Goal: Check status: Check status

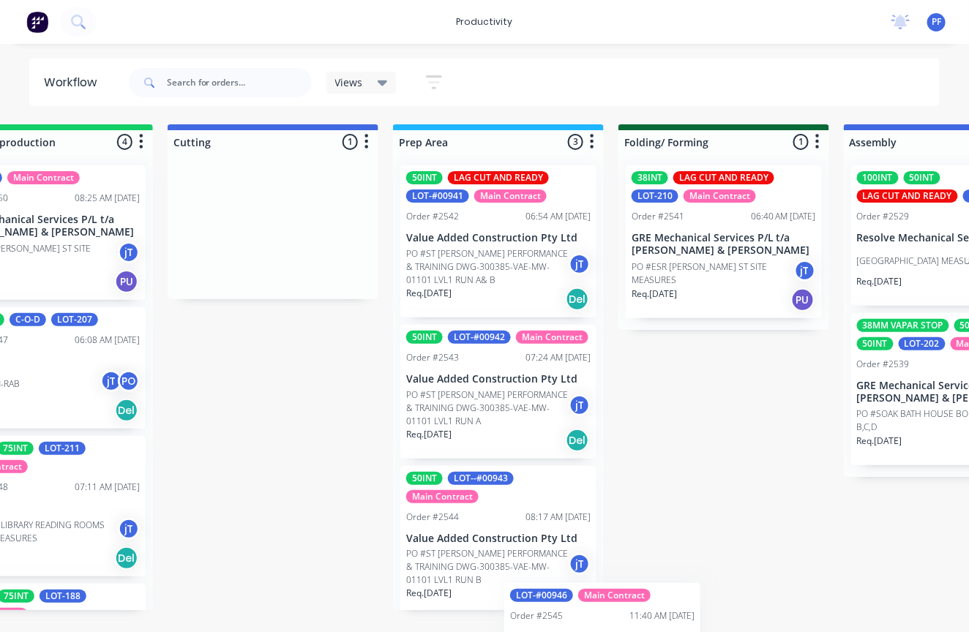
scroll to position [121, 0]
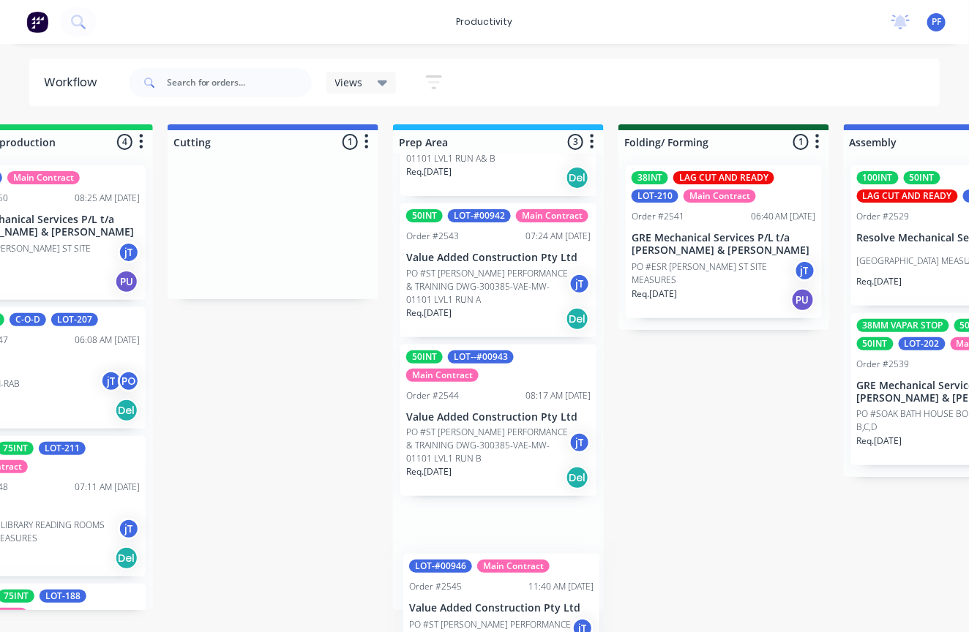
drag, startPoint x: 729, startPoint y: 308, endPoint x: 485, endPoint y: 607, distance: 386.3
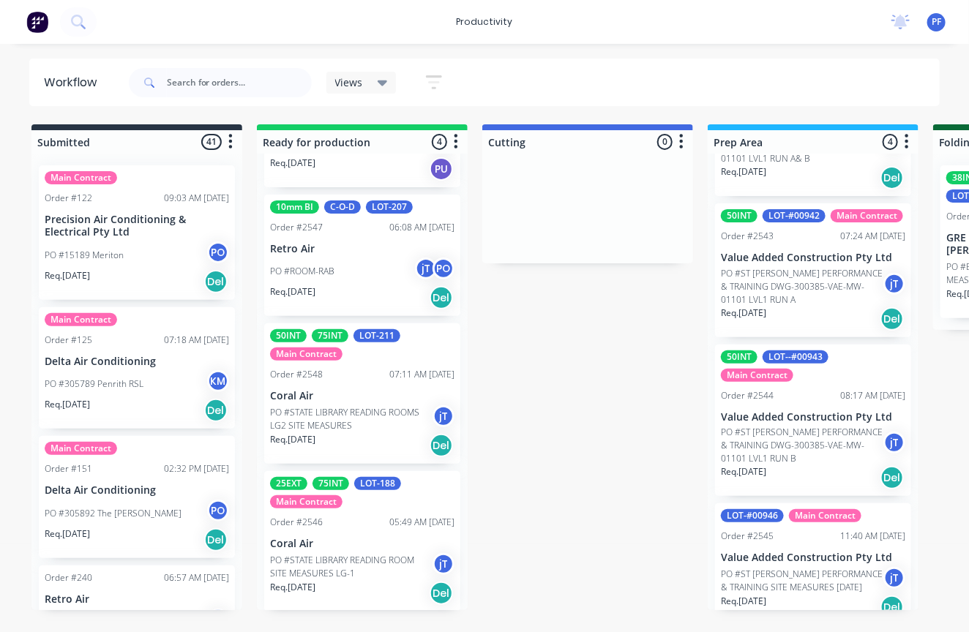
scroll to position [112, 0]
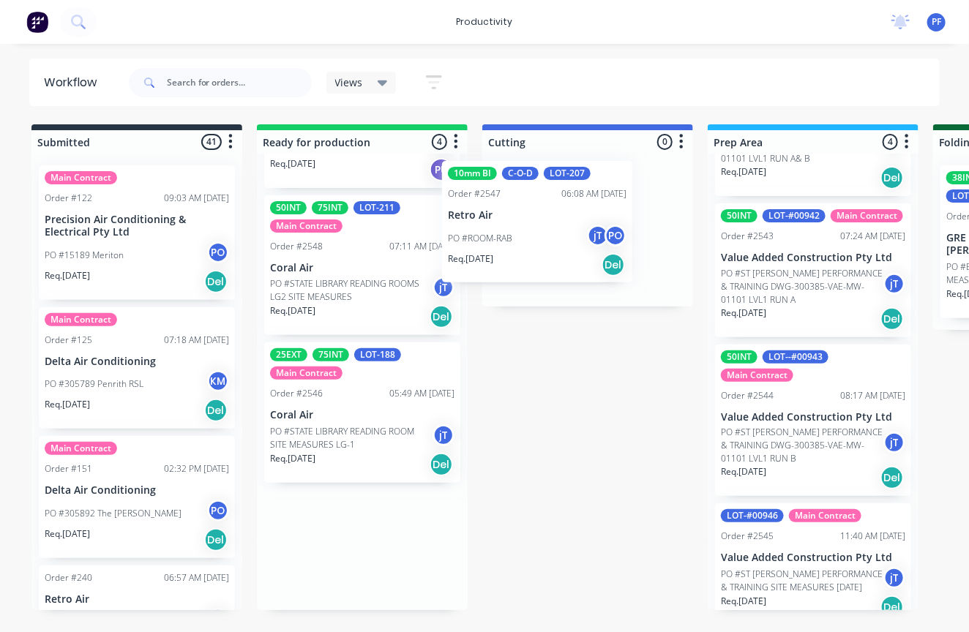
drag, startPoint x: 368, startPoint y: 263, endPoint x: 571, endPoint y: 221, distance: 207.7
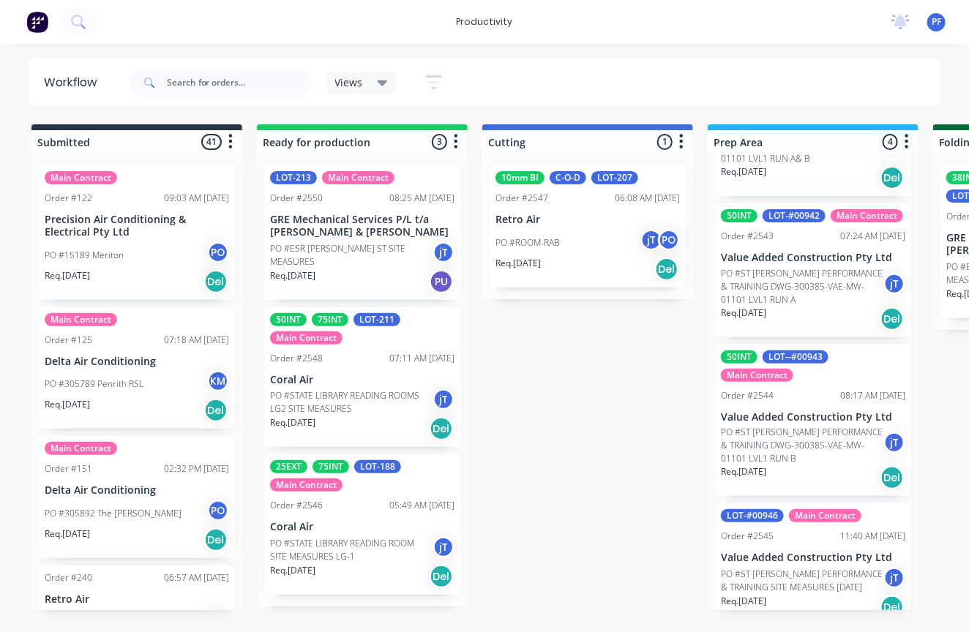
scroll to position [0, 0]
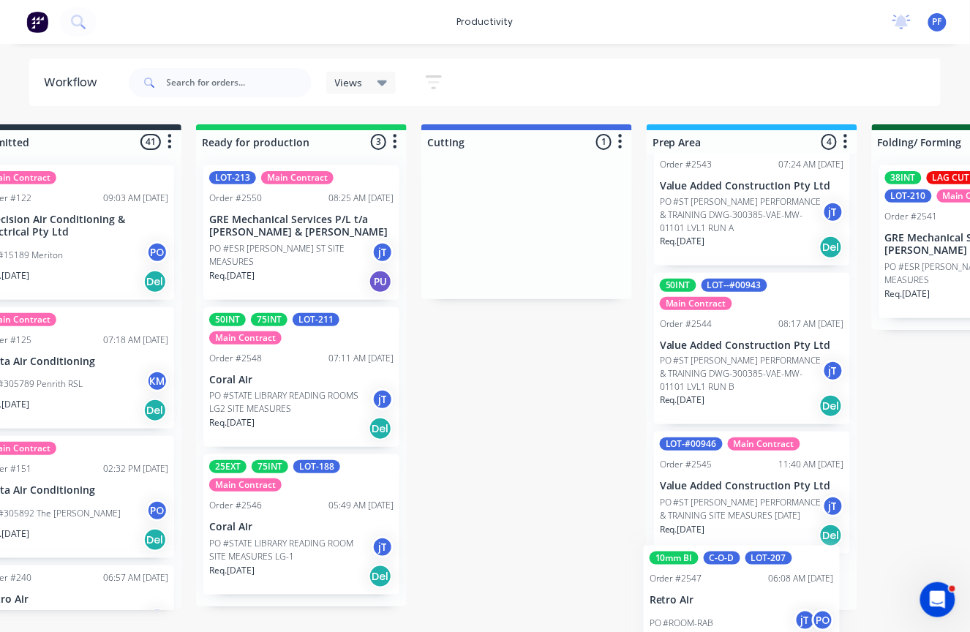
scroll to position [282, 0]
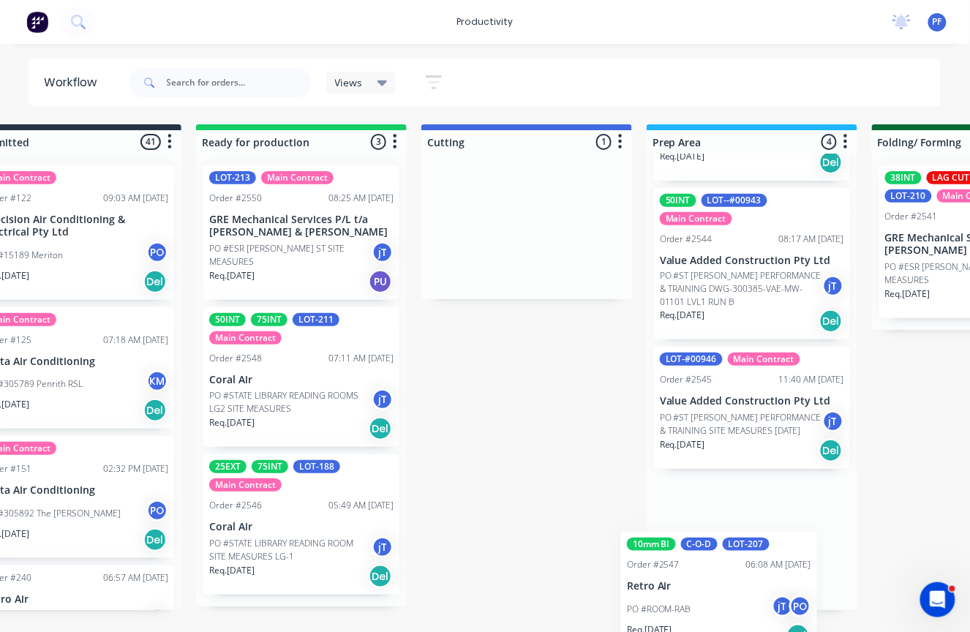
drag, startPoint x: 538, startPoint y: 249, endPoint x: 670, endPoint y: 613, distance: 386.9
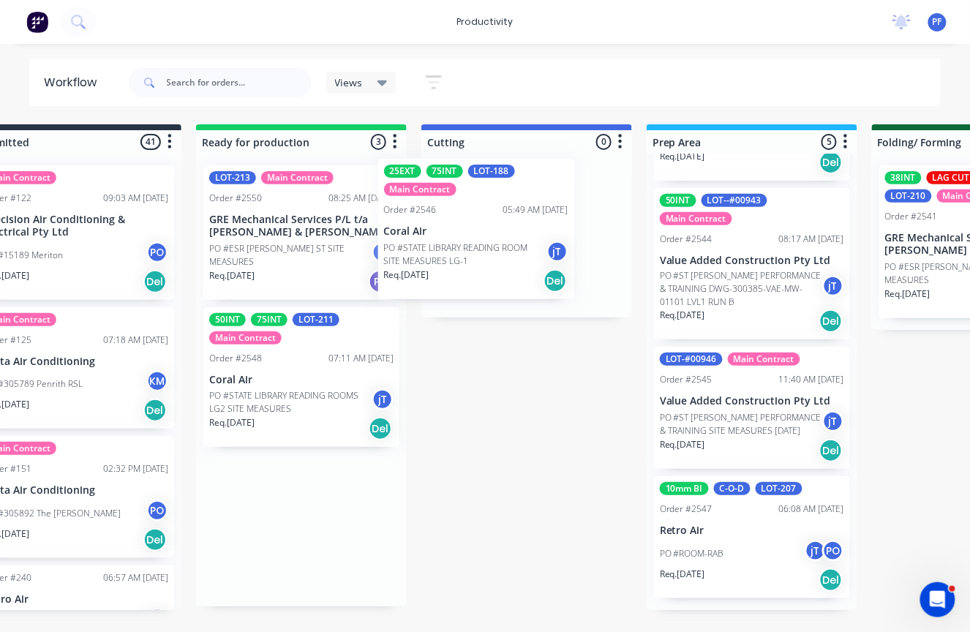
drag, startPoint x: 333, startPoint y: 491, endPoint x: 508, endPoint y: 232, distance: 312.9
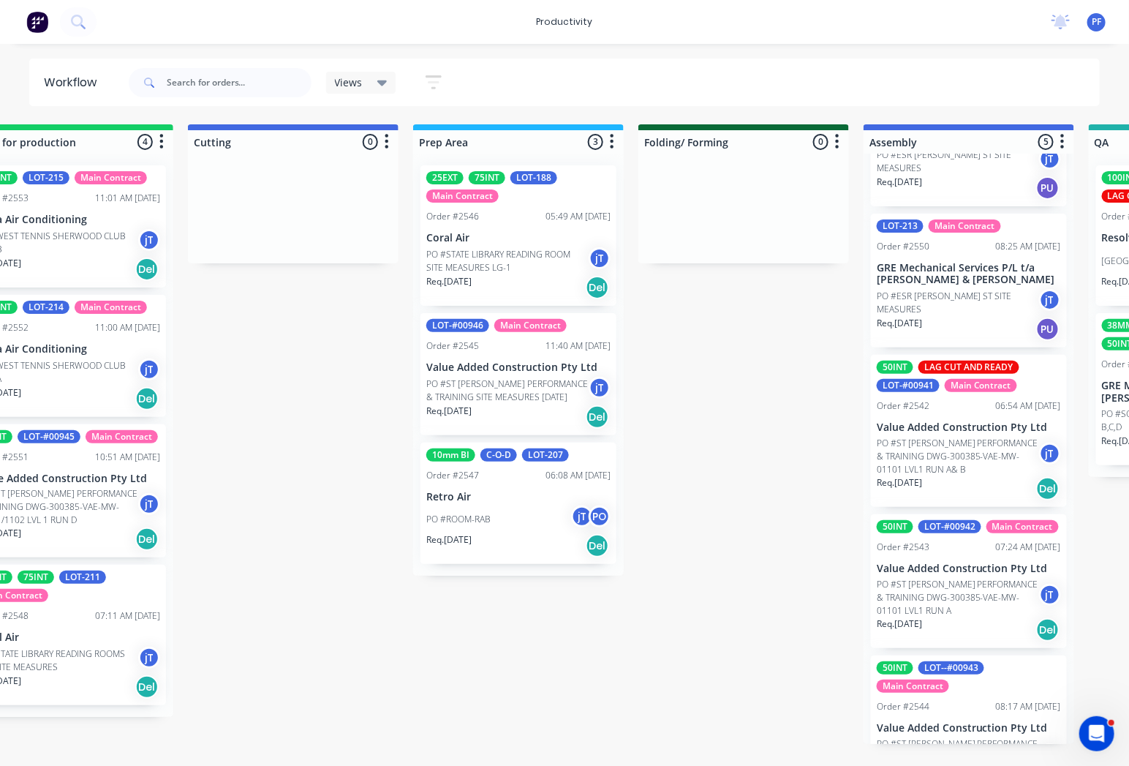
scroll to position [162, 0]
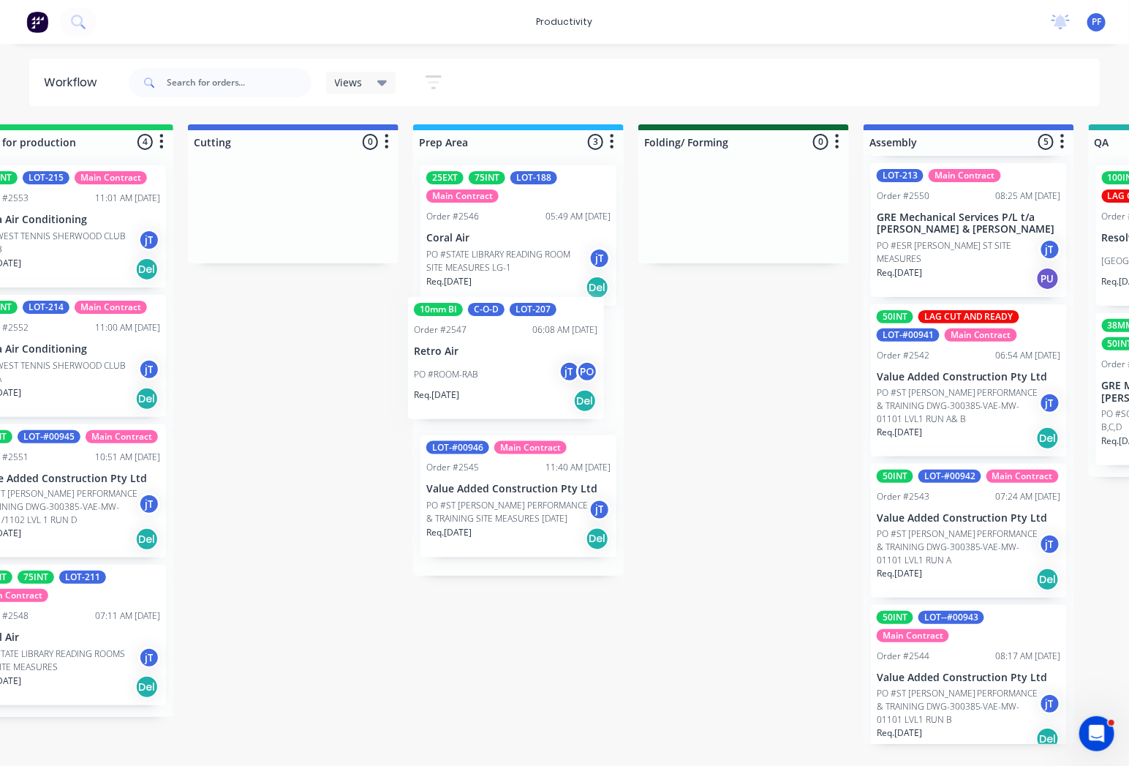
drag, startPoint x: 535, startPoint y: 535, endPoint x: 523, endPoint y: 386, distance: 149.0
click at [523, 386] on div "25EXT 75INT LOT-188 Main Contract Order #2546 05:49 AM 09/08/25 Coral Air PO #S…" at bounding box center [518, 365] width 211 height 422
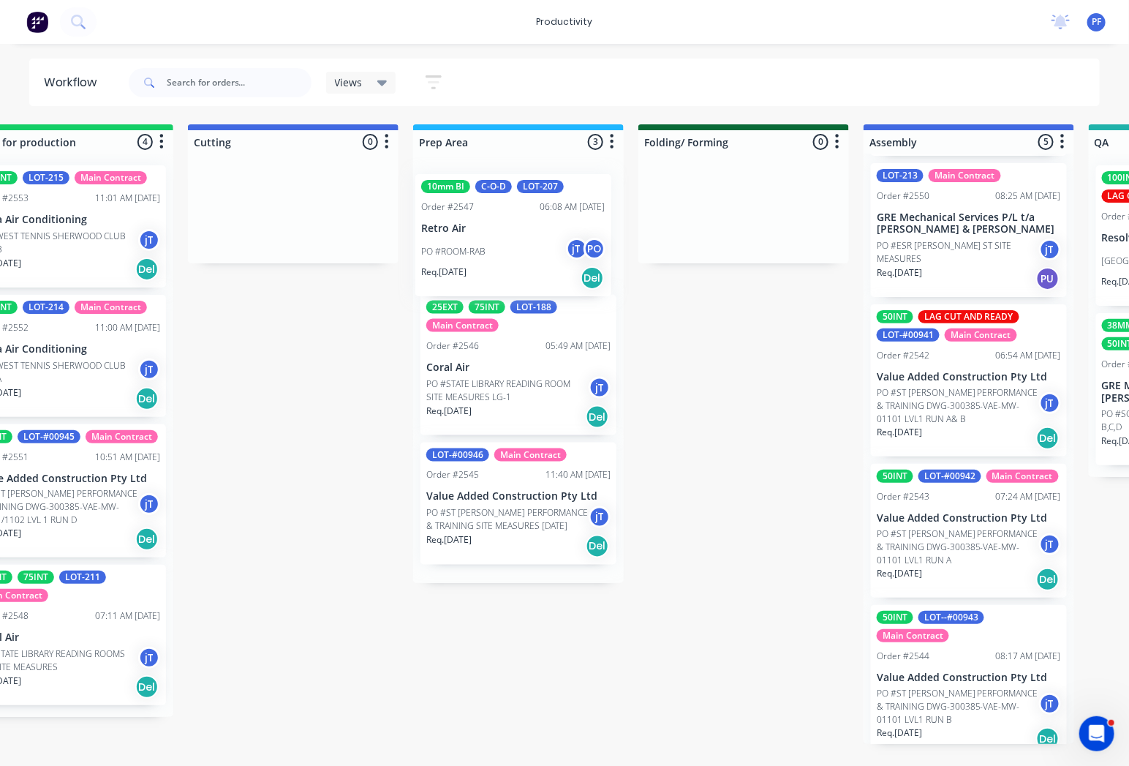
drag, startPoint x: 513, startPoint y: 383, endPoint x: 508, endPoint y: 239, distance: 143.4
click at [508, 239] on div "25EXT 75INT LOT-188 Main Contract Order #2546 05:49 AM 09/08/25 Coral Air PO #S…" at bounding box center [518, 368] width 211 height 429
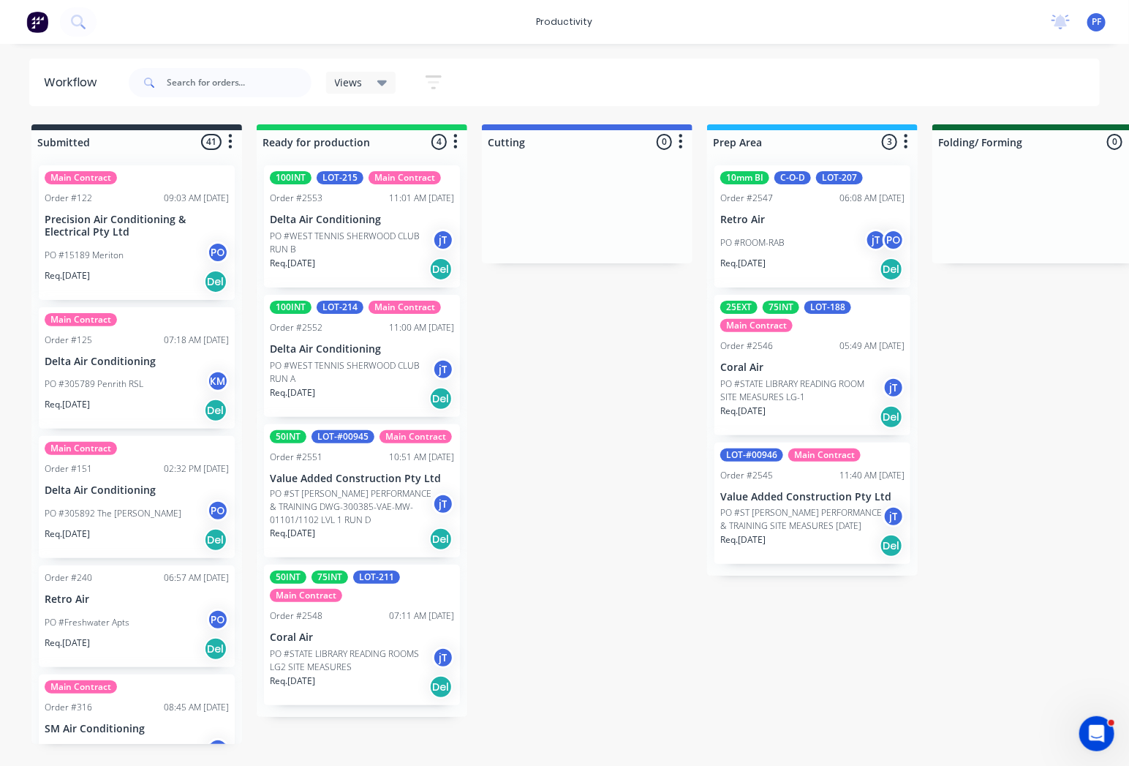
click at [388, 81] on div "Views" at bounding box center [361, 83] width 70 height 22
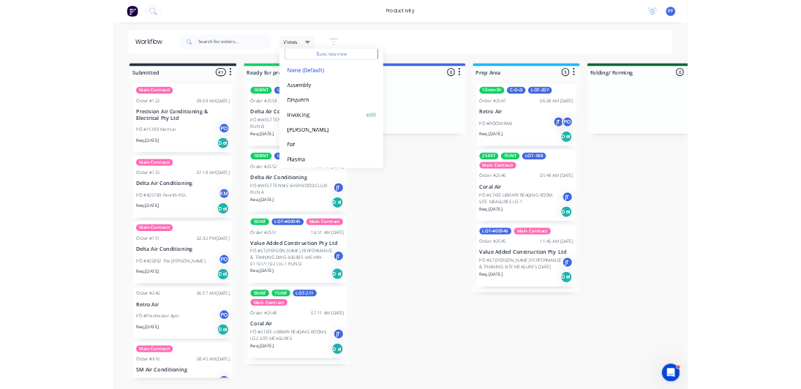
scroll to position [120, 0]
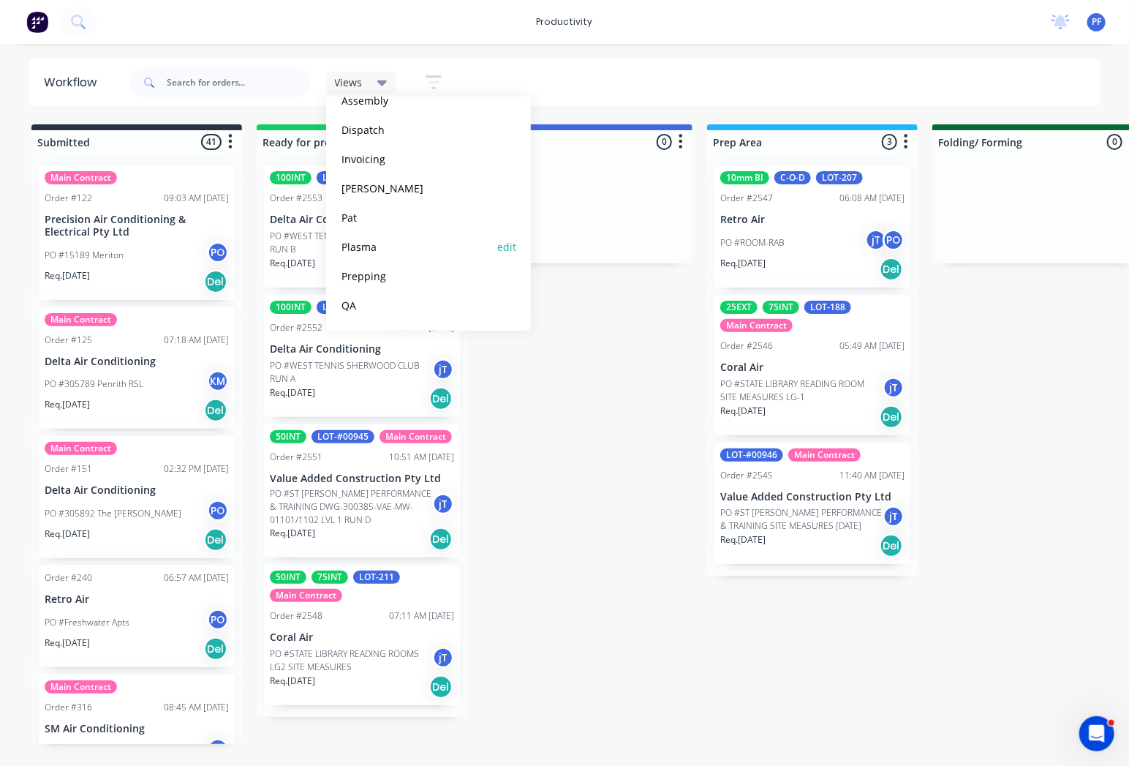
click at [373, 246] on button "Plasma" at bounding box center [415, 246] width 156 height 17
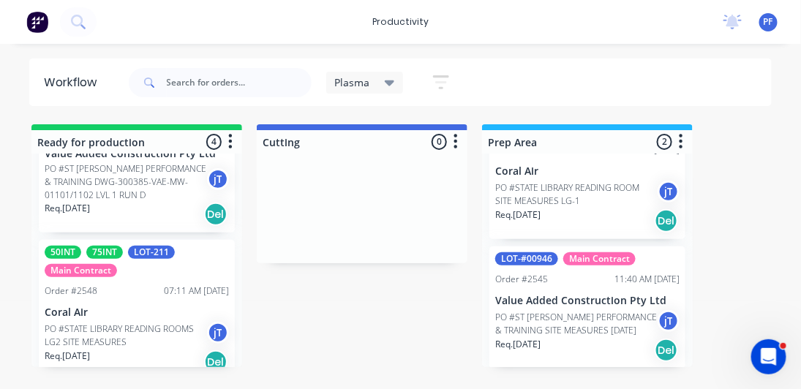
scroll to position [0, 0]
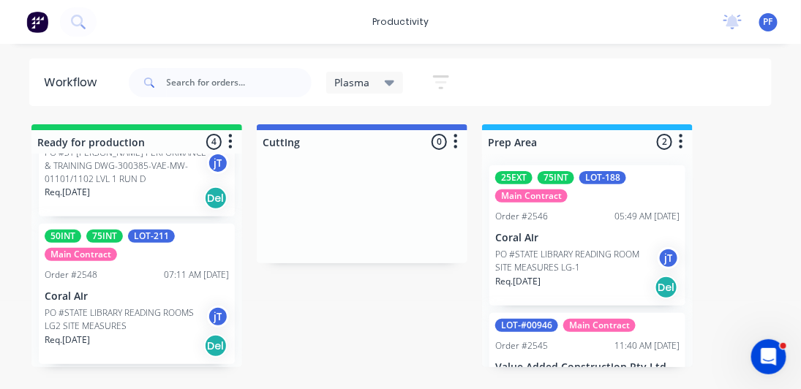
scroll to position [355, 0]
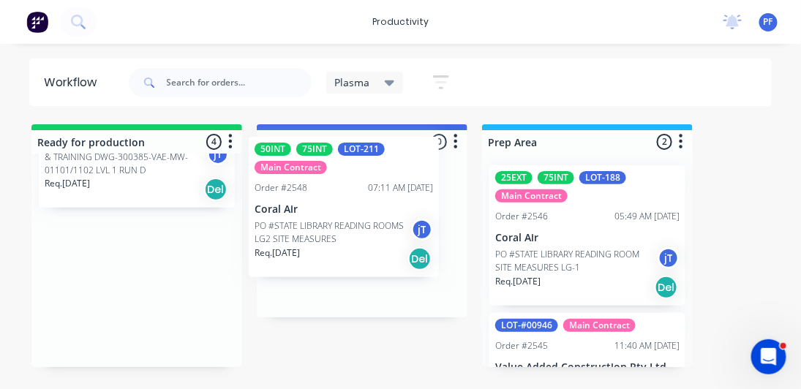
drag, startPoint x: 156, startPoint y: 296, endPoint x: 370, endPoint y: 261, distance: 217.2
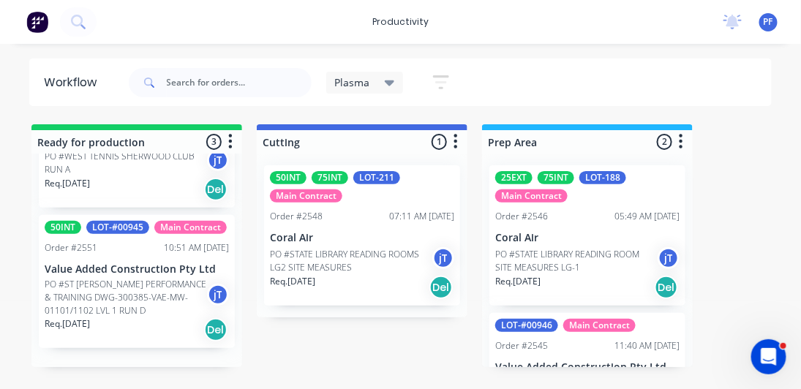
scroll to position [208, 0]
